Goal: Ask a question: Seek information or help from site administrators or community

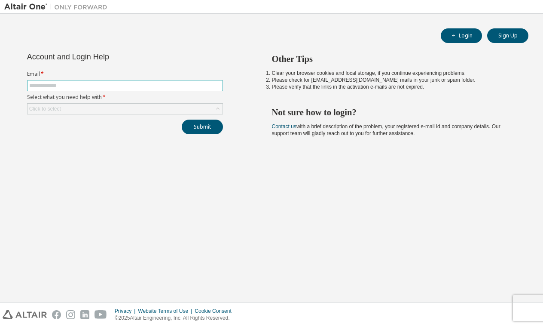
click at [78, 85] on input "text" at bounding box center [125, 85] width 192 height 7
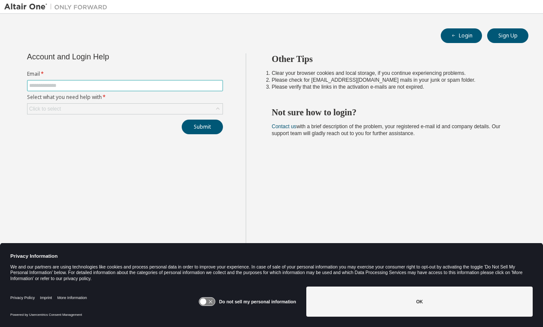
click at [78, 85] on input "text" at bounding box center [125, 85] width 192 height 7
type input "**********"
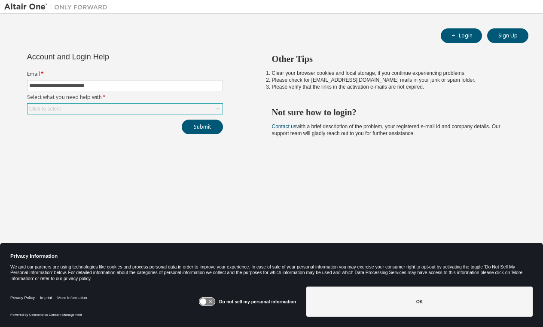
click at [101, 107] on div "Click to select" at bounding box center [125, 109] width 195 height 10
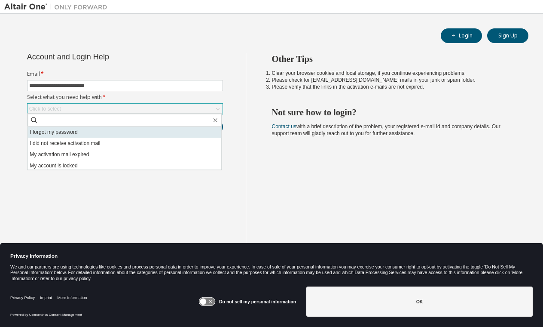
click at [118, 131] on li "I forgot my password" at bounding box center [125, 131] width 194 height 11
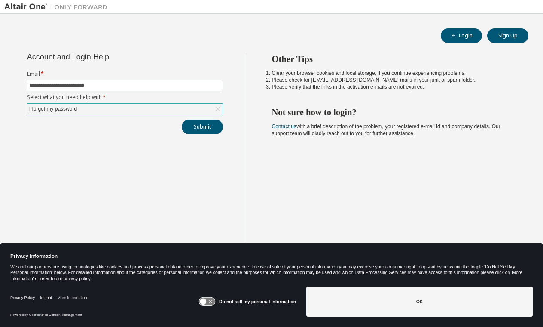
click at [168, 111] on div "I forgot my password" at bounding box center [125, 109] width 195 height 10
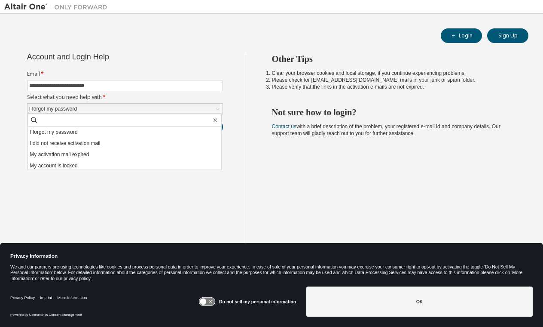
click at [256, 122] on div "Other Tips Clear your browser cookies and local storage, if you continue experi…" at bounding box center [393, 170] width 294 height 234
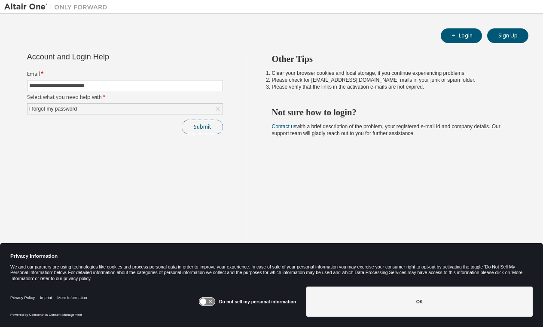
click at [200, 125] on button "Submit" at bounding box center [202, 126] width 41 height 15
click at [136, 128] on div "Submit" at bounding box center [125, 126] width 196 height 15
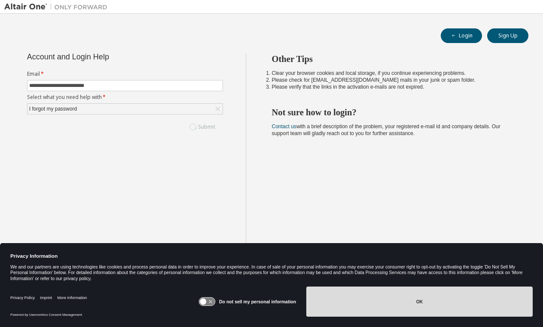
click at [338, 303] on button "OK" at bounding box center [419, 301] width 226 height 30
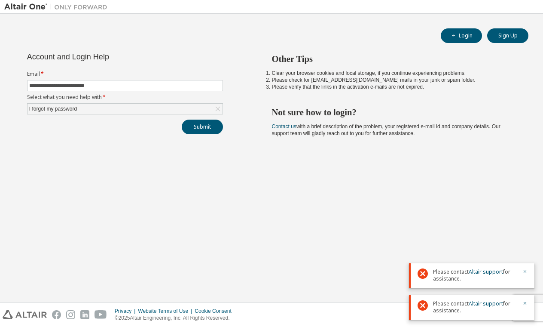
click at [525, 272] on icon "button" at bounding box center [525, 271] width 3 height 3
click at [524, 301] on icon "button" at bounding box center [525, 302] width 5 height 5
